Goal: Information Seeking & Learning: Check status

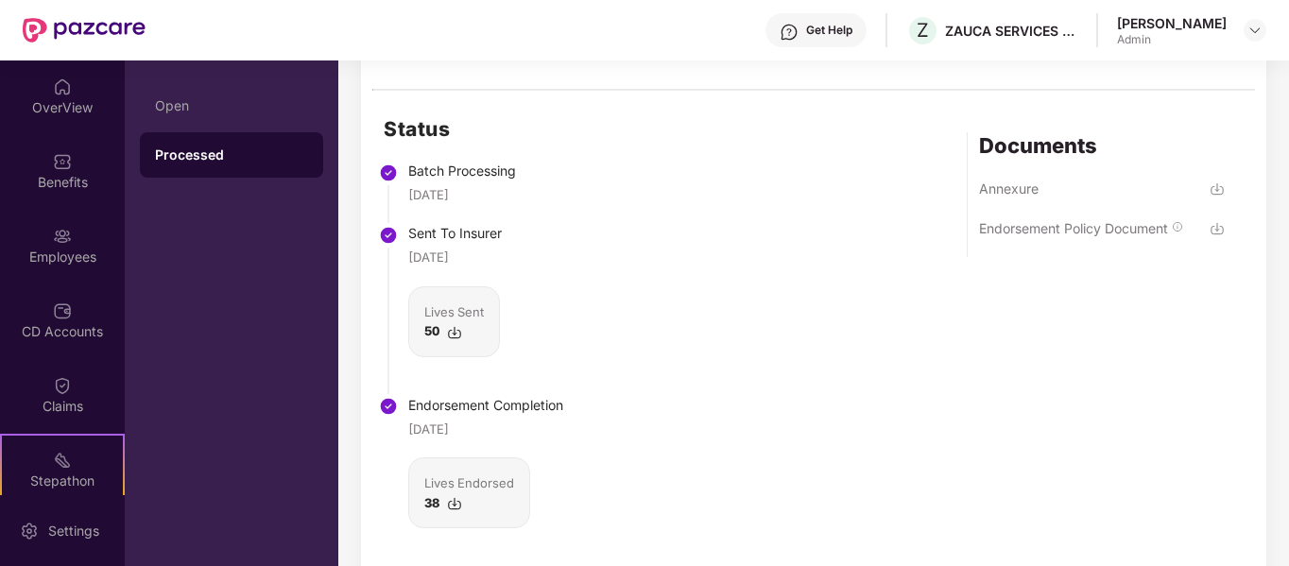
scroll to position [695, 0]
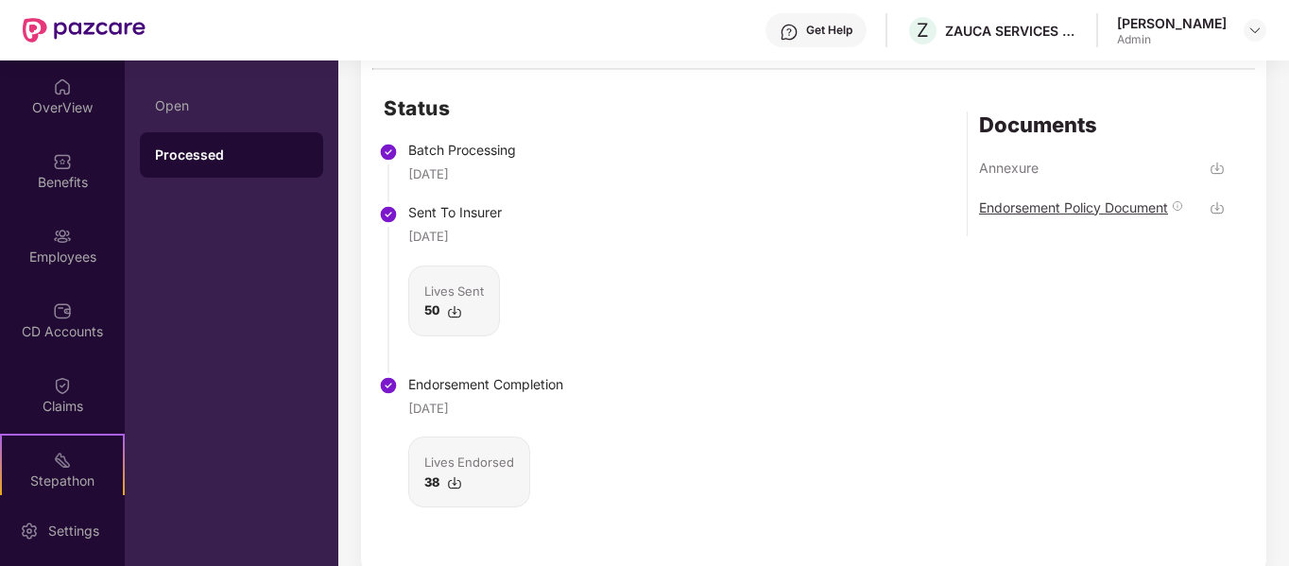
click at [1084, 213] on div "Endorsement Policy Document" at bounding box center [1073, 208] width 189 height 18
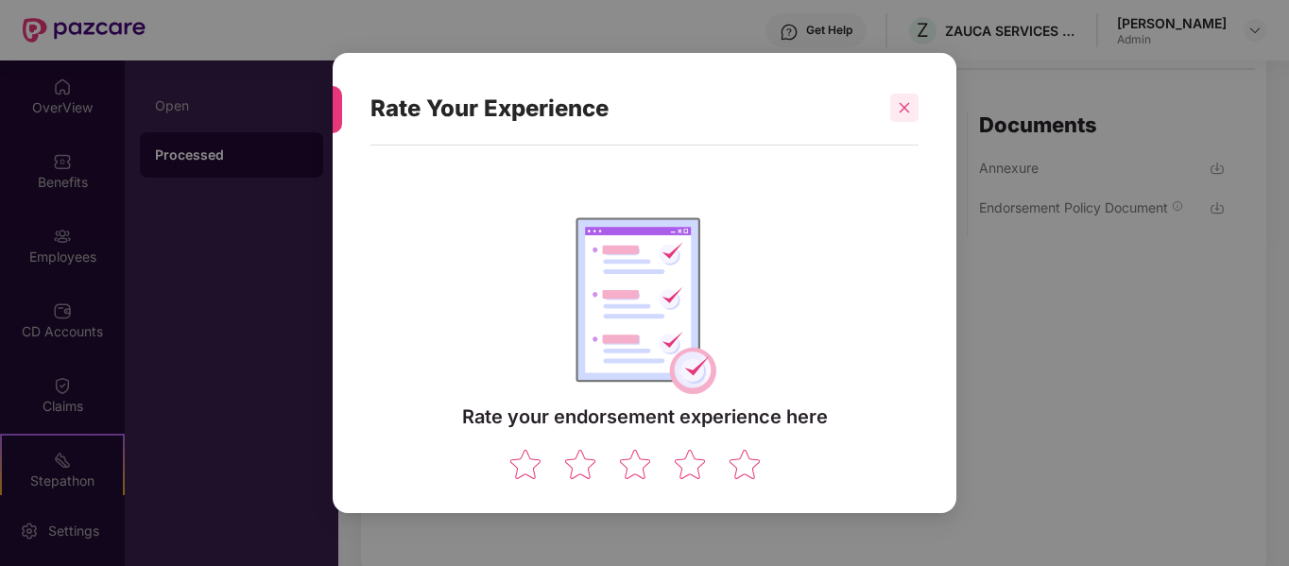
click at [913, 114] on div at bounding box center [904, 108] width 28 height 28
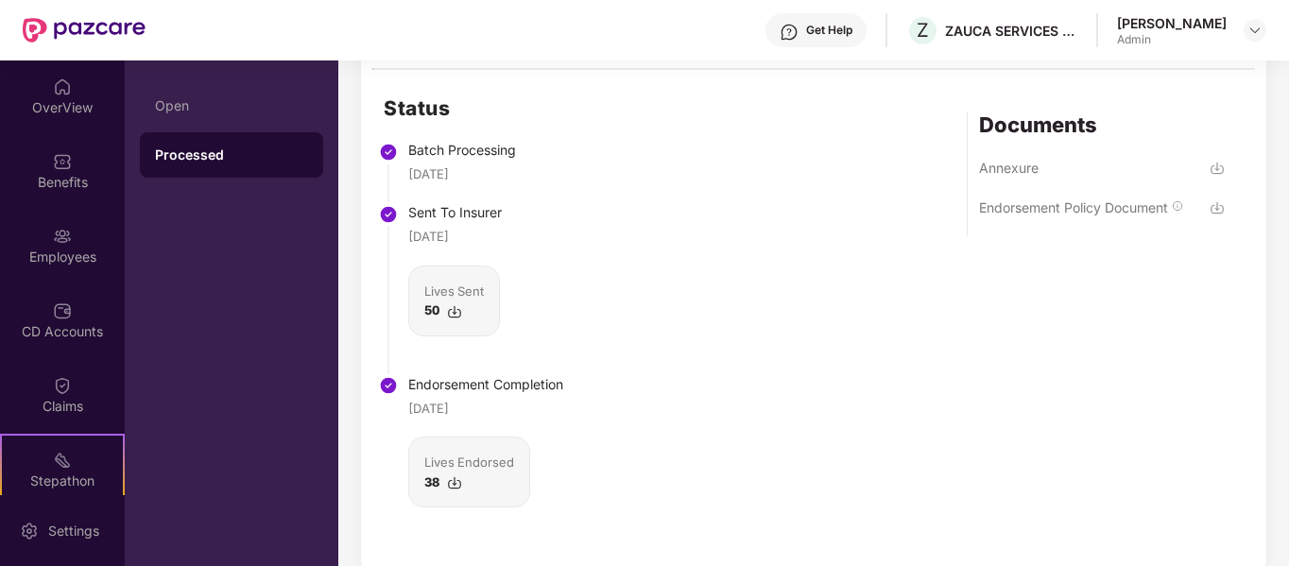
click at [867, 38] on div "Get Help" at bounding box center [816, 30] width 101 height 34
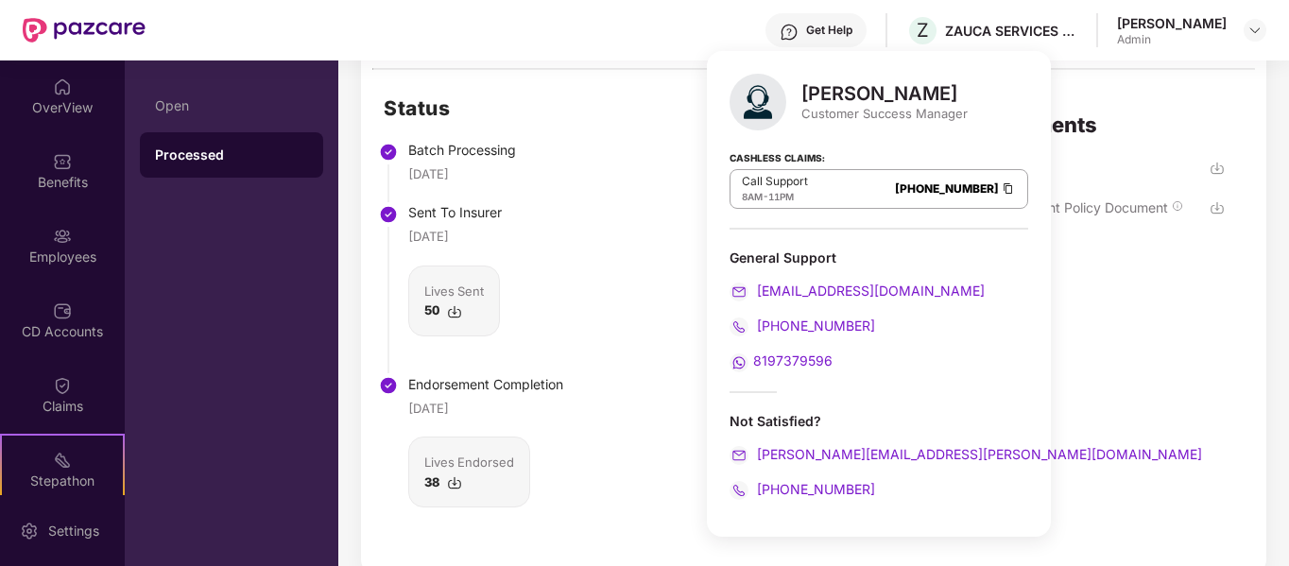
click at [636, 251] on div "Status Batch Processing [DATE] Sent To Insurer [DATE] Lives Sent 50 Endorsement…" at bounding box center [814, 322] width 906 height 505
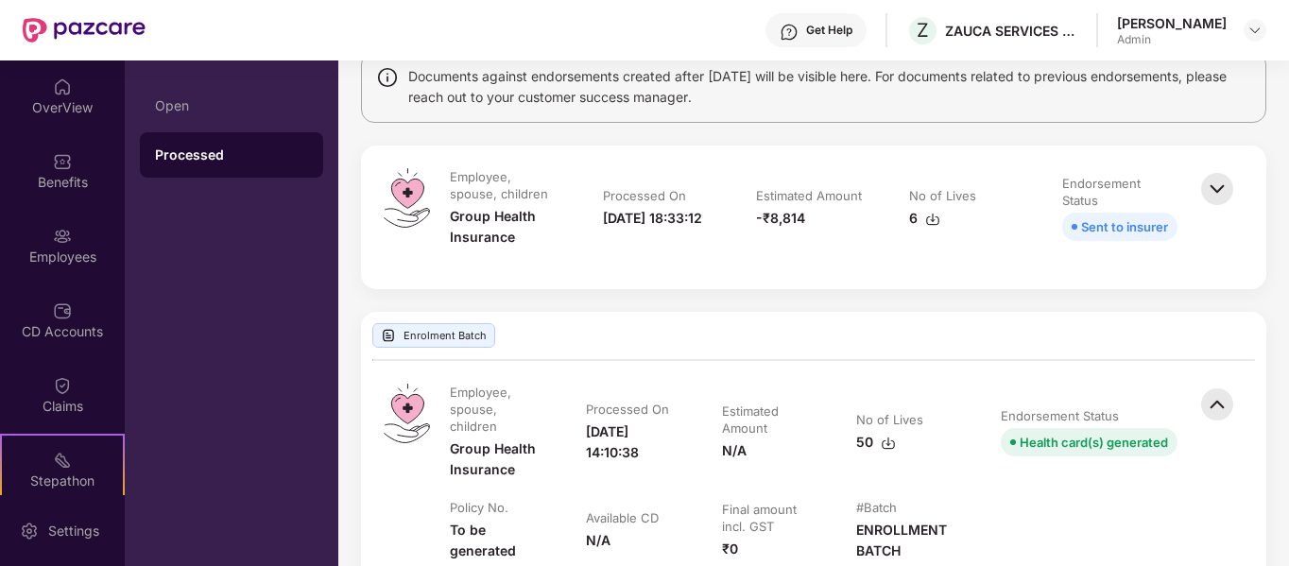
scroll to position [65, 0]
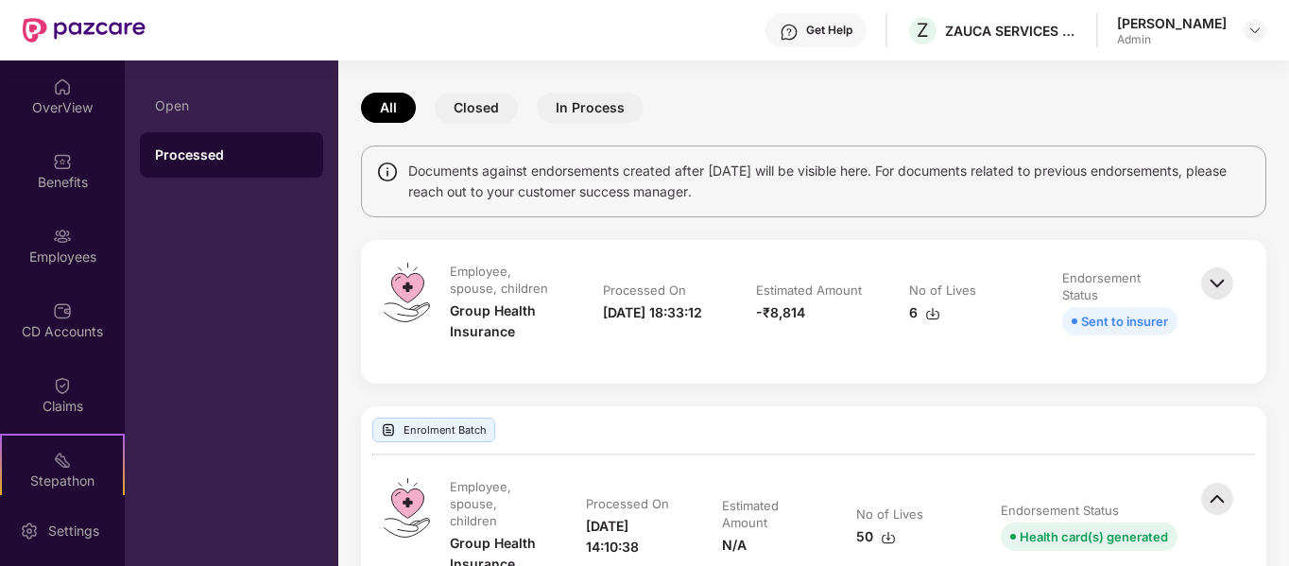
click at [1229, 279] on img at bounding box center [1218, 284] width 42 height 42
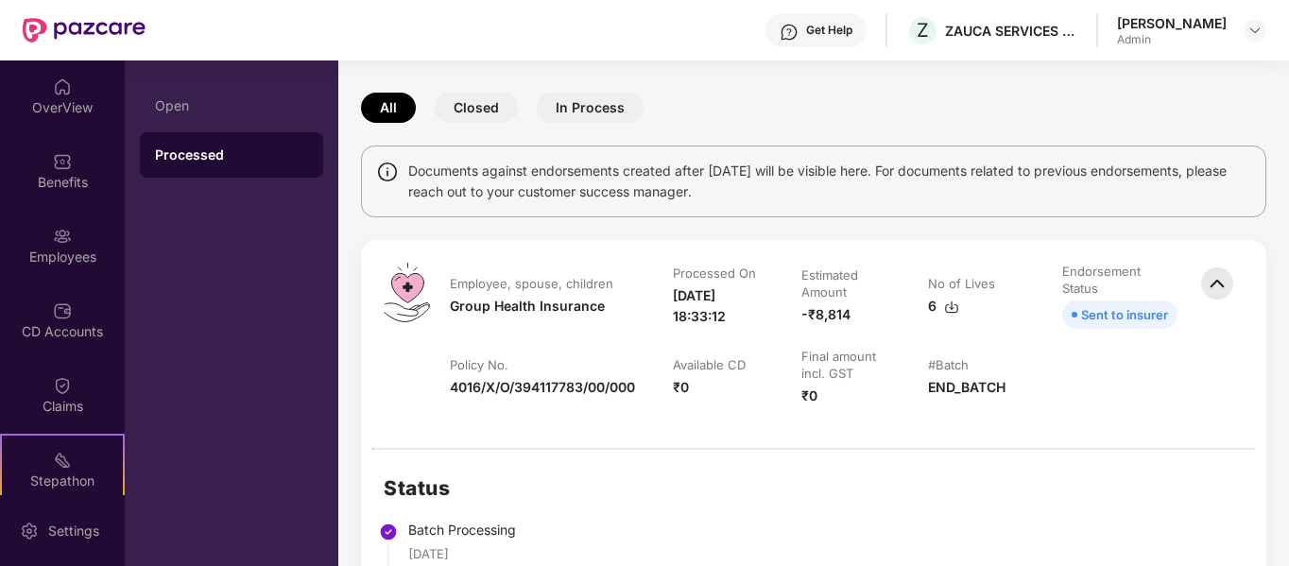
click at [1229, 279] on img at bounding box center [1218, 284] width 42 height 42
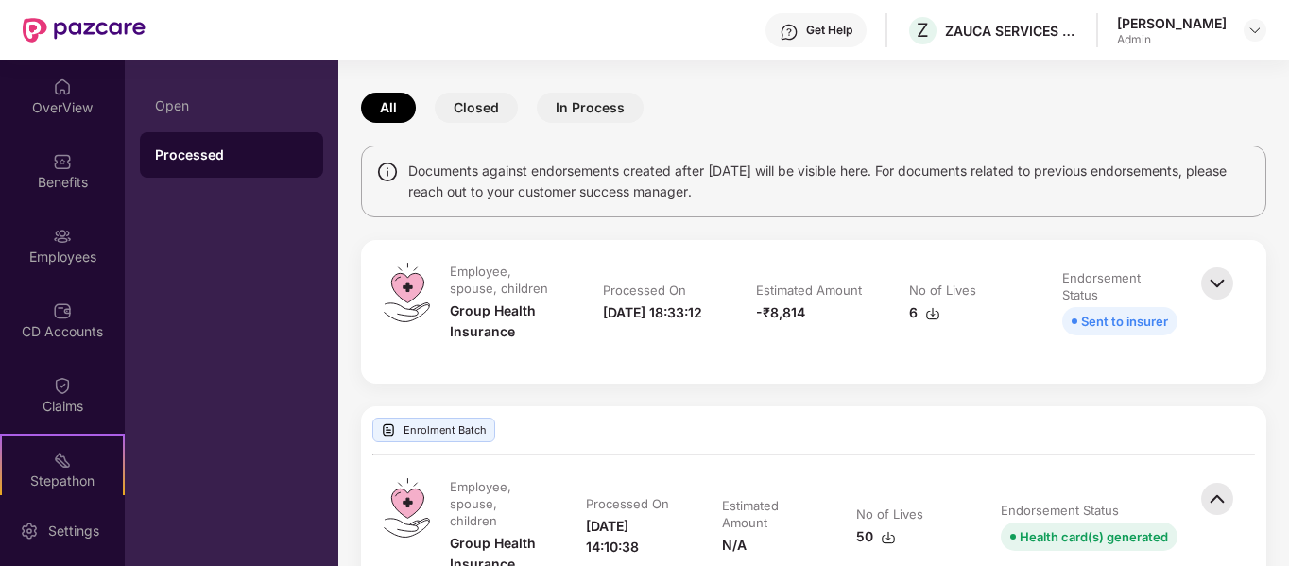
click at [1229, 279] on img at bounding box center [1218, 284] width 42 height 42
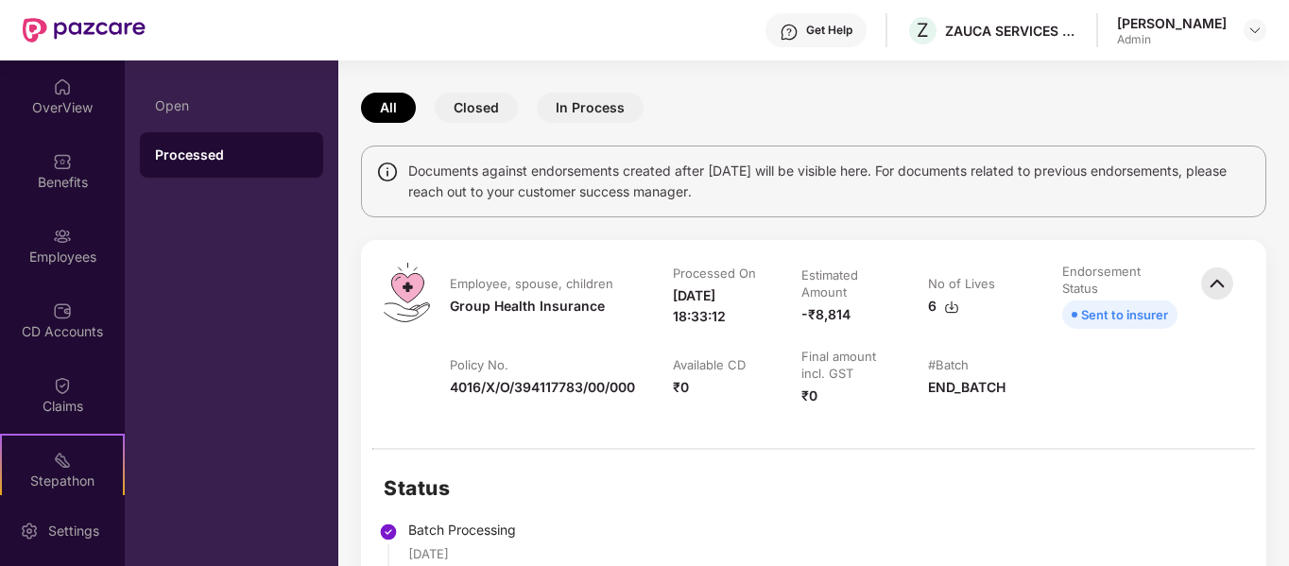
click at [1229, 279] on img at bounding box center [1218, 284] width 42 height 42
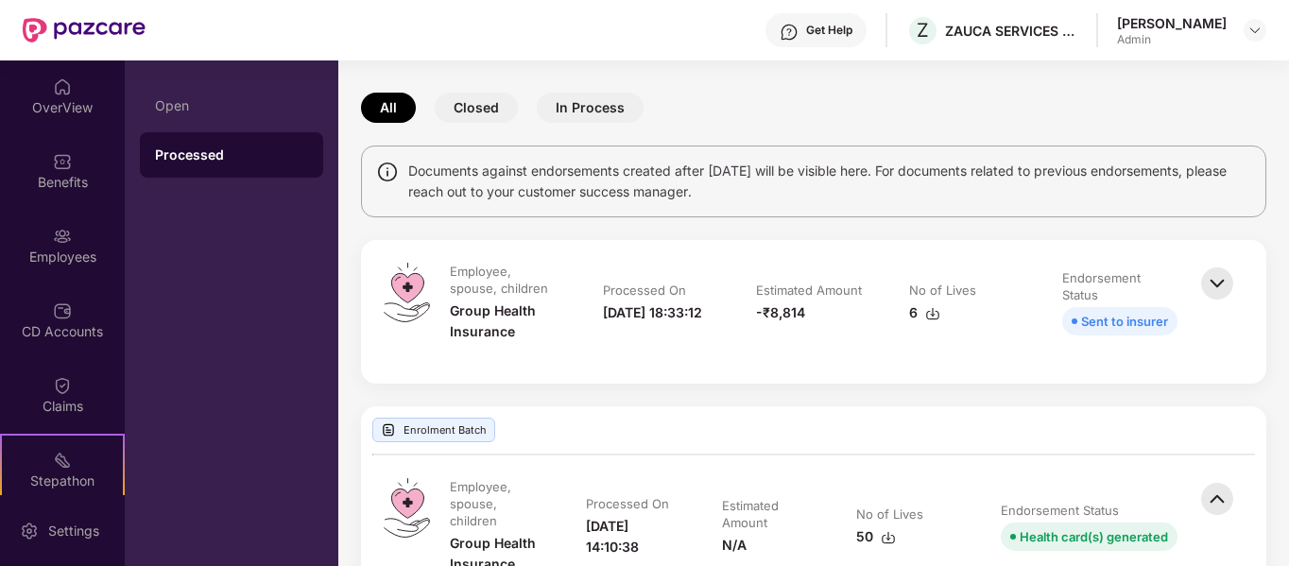
click at [1229, 279] on img at bounding box center [1218, 284] width 42 height 42
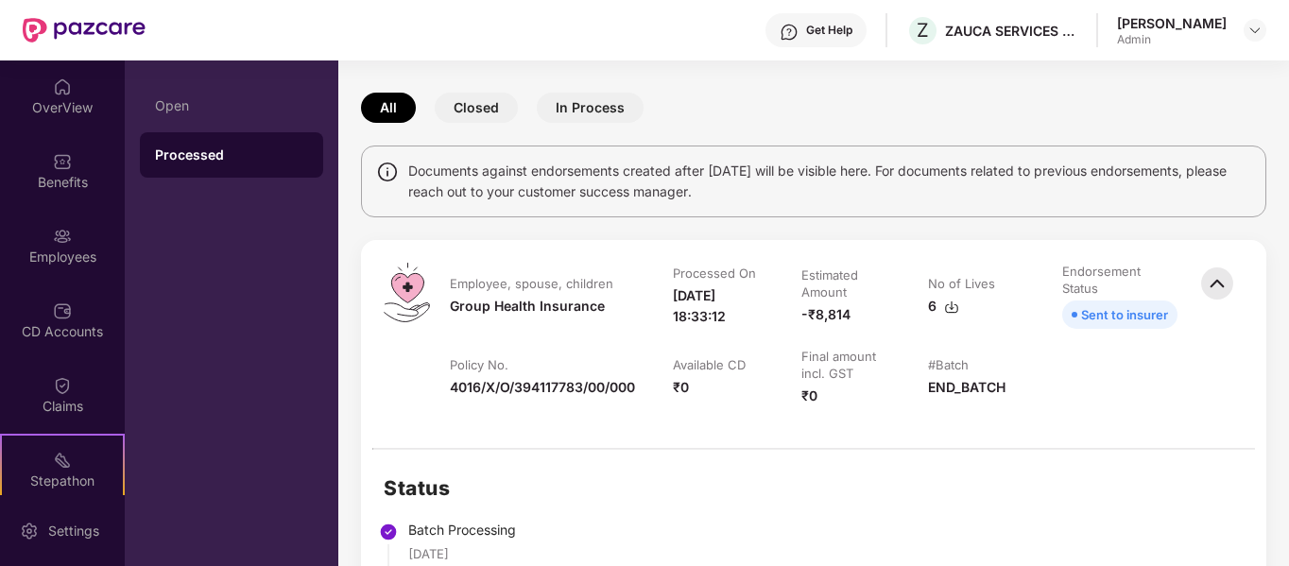
click at [948, 306] on img at bounding box center [951, 307] width 15 height 15
